Goal: Task Accomplishment & Management: Manage account settings

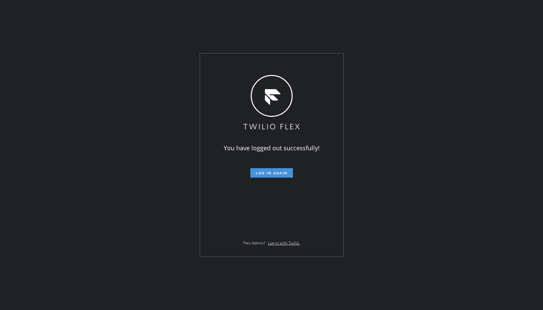
click at [273, 175] on span "Log in again" at bounding box center [272, 173] width 32 height 5
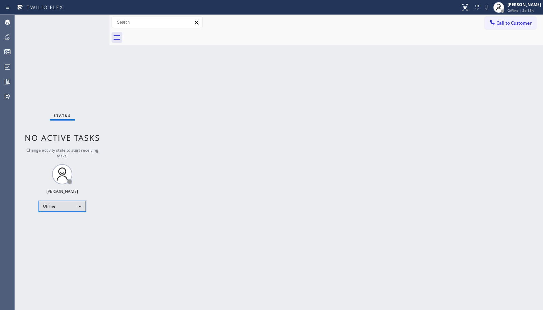
click at [67, 206] on div "Offline" at bounding box center [62, 206] width 47 height 11
click at [71, 233] on li "Unavailable" at bounding box center [62, 233] width 46 height 8
click at [15, 34] on div "Status No active tasks Change activity state to start receiving tasks. Ambrosio…" at bounding box center [62, 162] width 95 height 295
click at [13, 35] on div at bounding box center [7, 37] width 15 height 8
